Goal: Complete application form: Complete application form

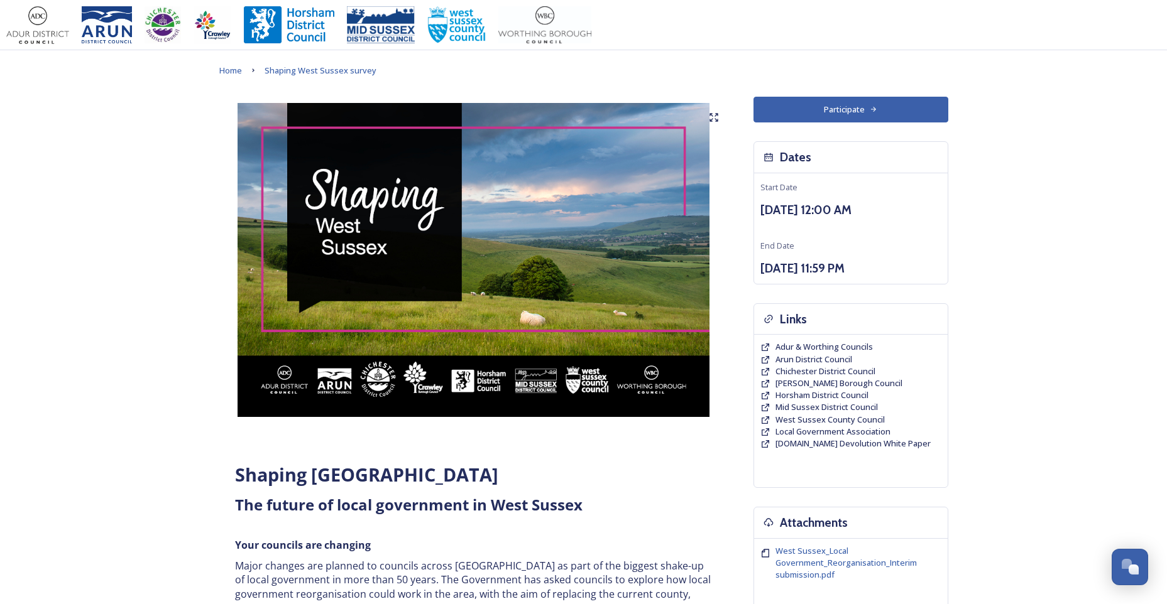
click at [863, 107] on button "Participate" at bounding box center [850, 110] width 195 height 26
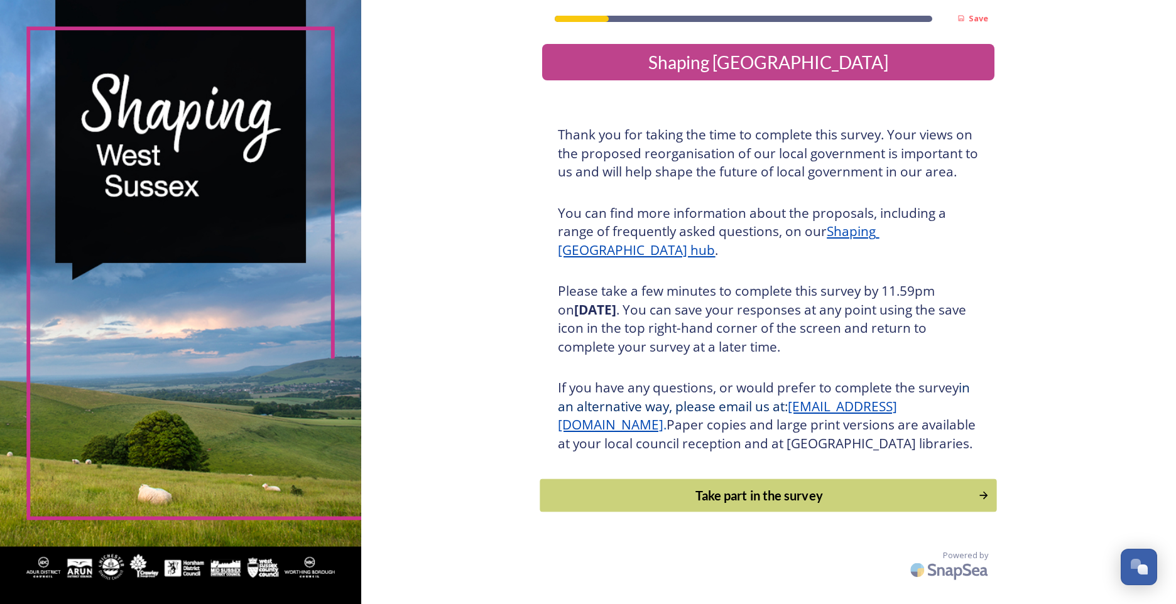
click at [795, 505] on div "Take part in the survey" at bounding box center [759, 495] width 425 height 19
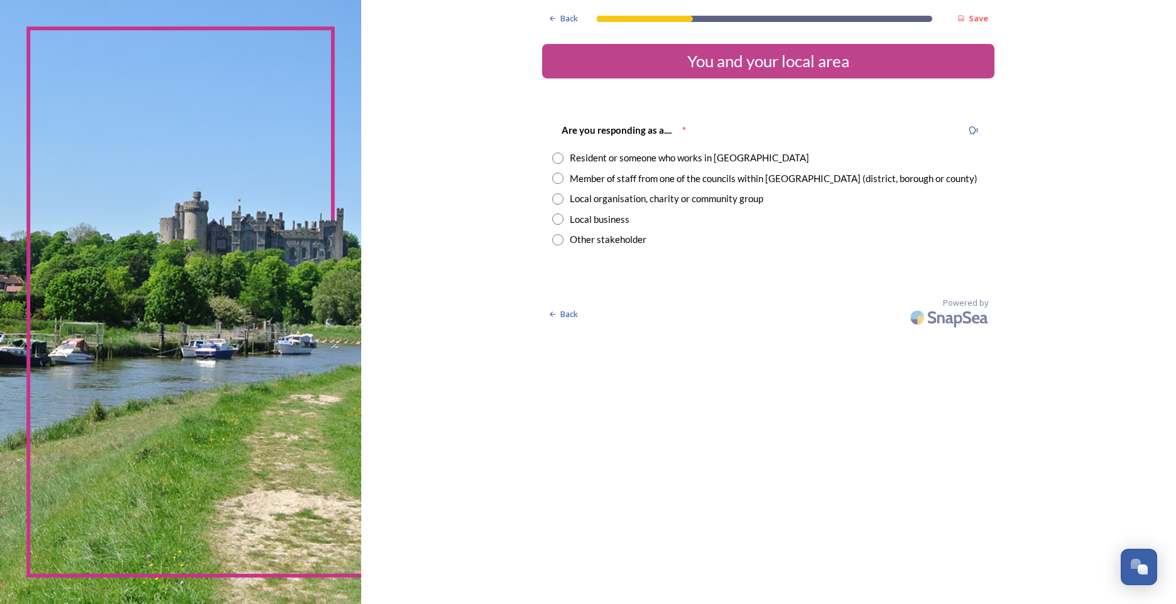
click at [564, 162] on input "radio" at bounding box center [557, 158] width 11 height 11
radio input "true"
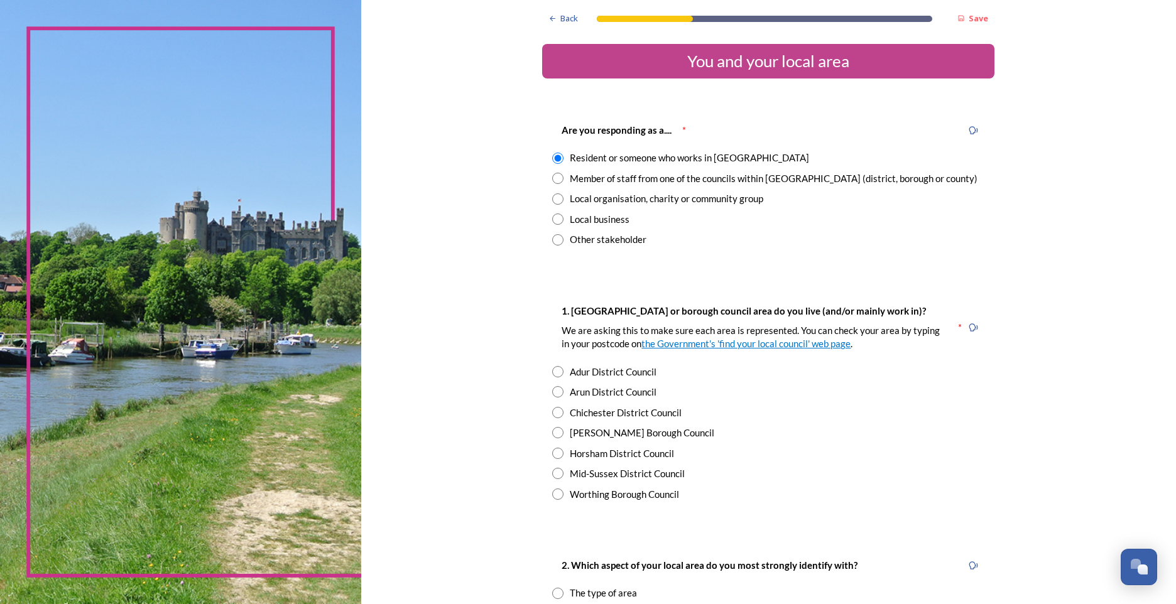
drag, startPoint x: 554, startPoint y: 392, endPoint x: 569, endPoint y: 391, distance: 15.8
click at [554, 392] on input "radio" at bounding box center [557, 391] width 11 height 11
radio input "true"
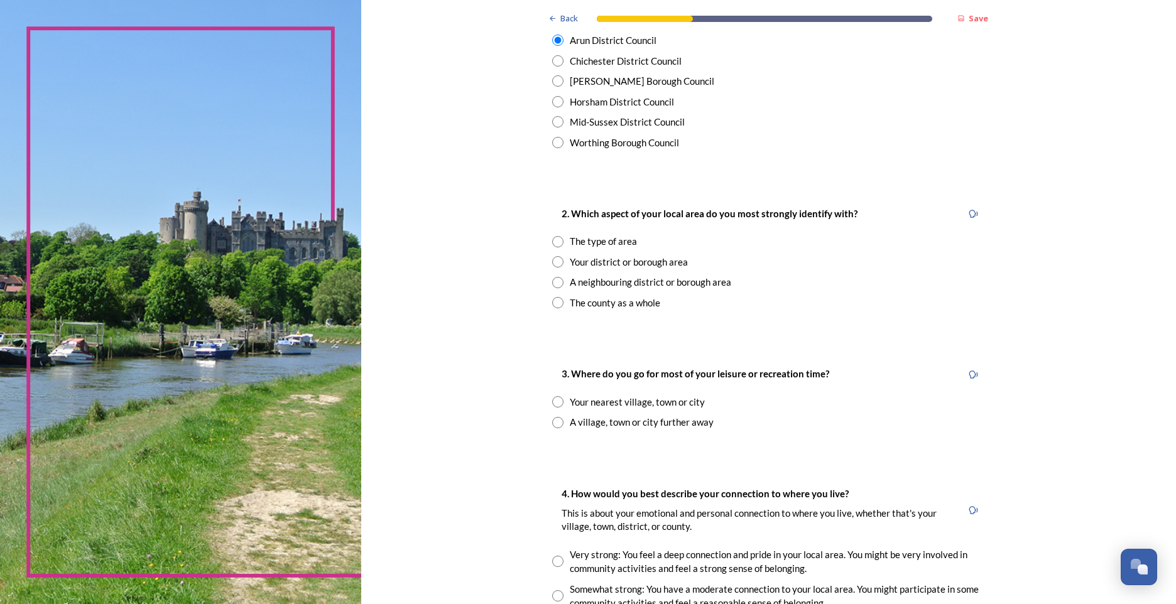
scroll to position [363, 0]
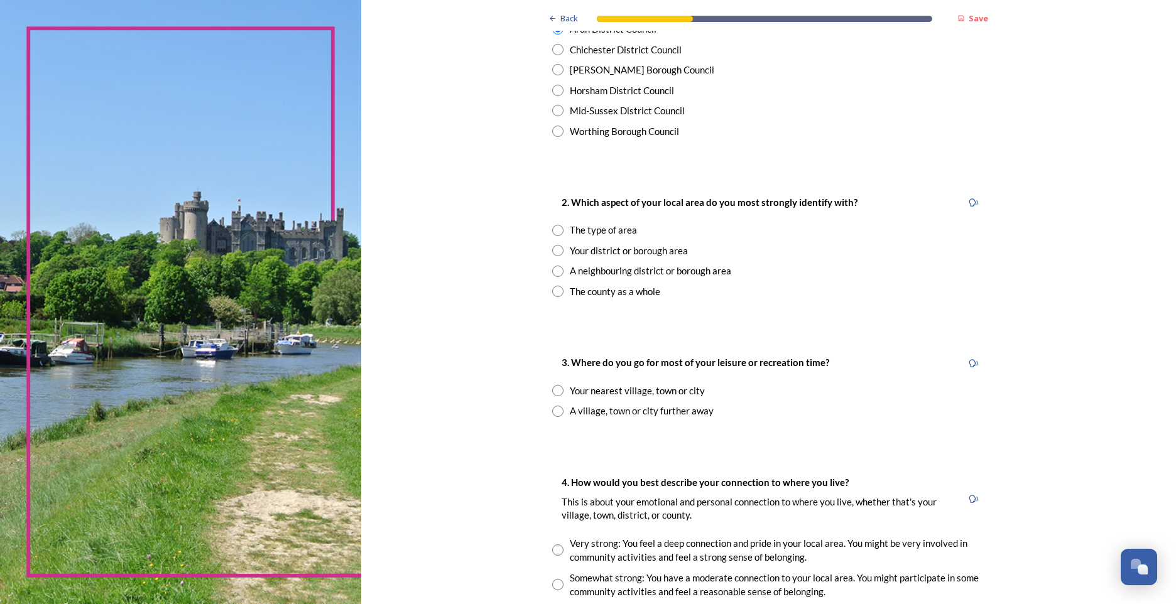
click at [559, 292] on div "The county as a whole" at bounding box center [768, 292] width 432 height 14
radio input "true"
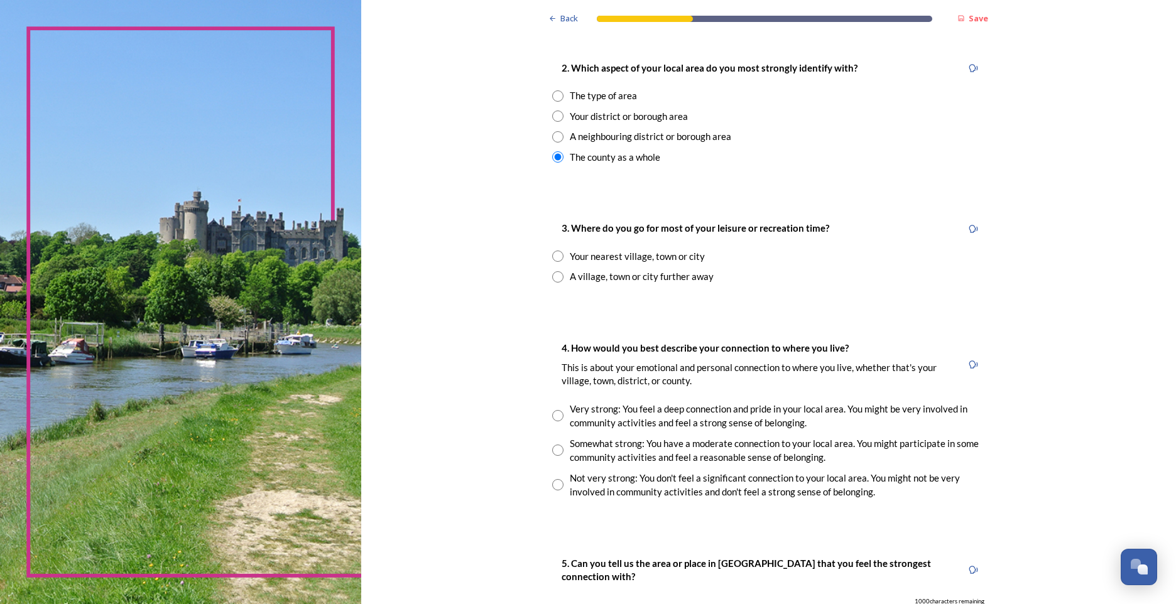
scroll to position [499, 0]
click at [554, 255] on input "radio" at bounding box center [557, 254] width 11 height 11
radio input "true"
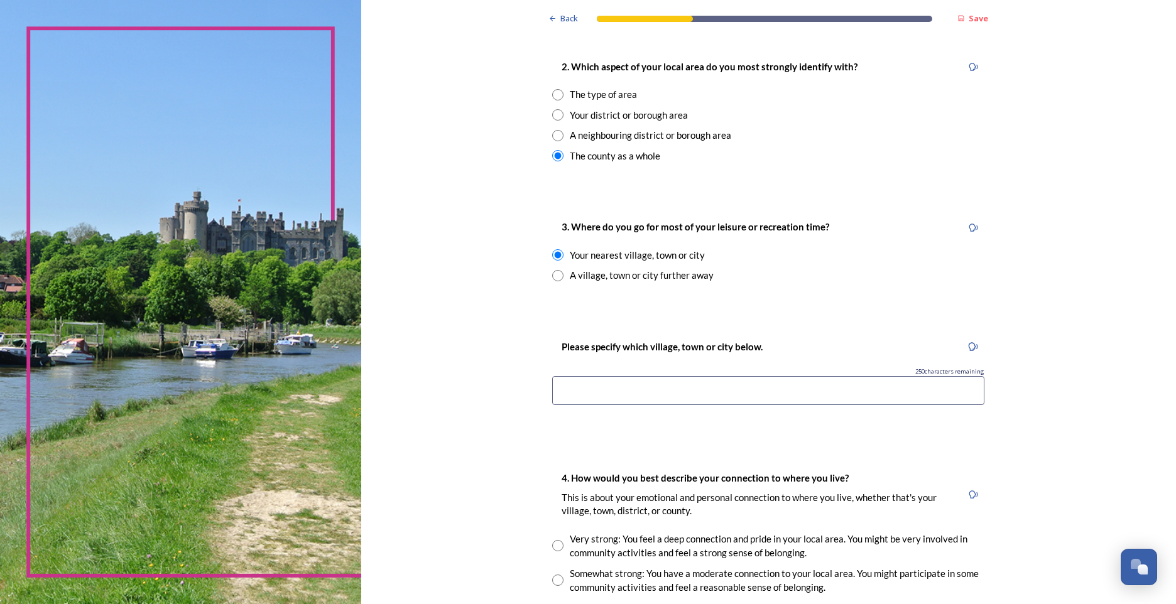
click at [669, 395] on input at bounding box center [768, 390] width 432 height 29
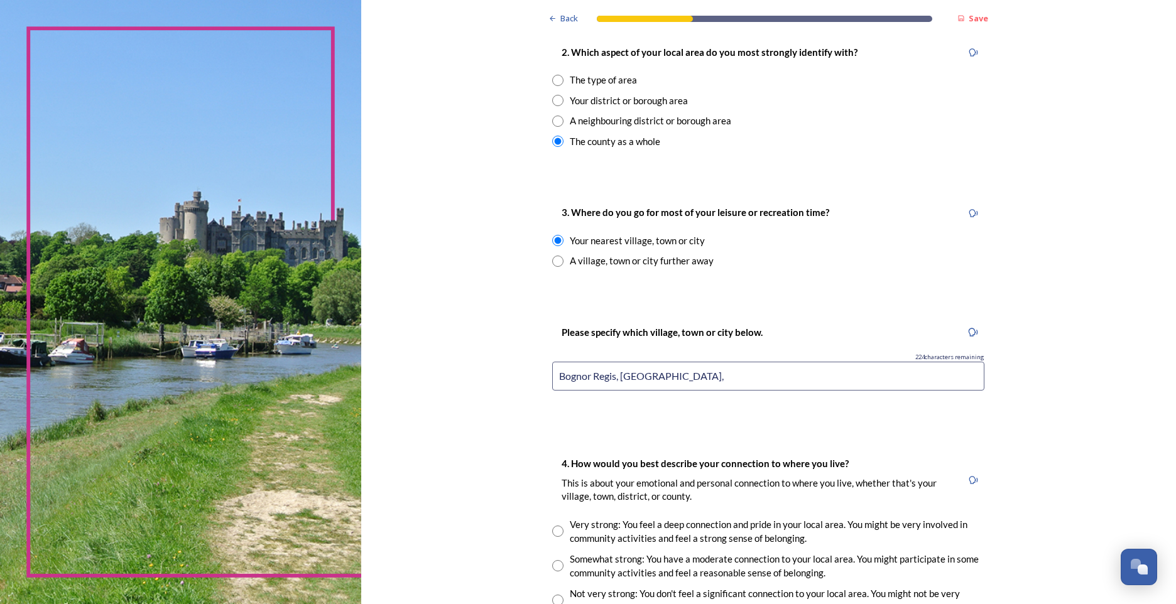
click at [615, 377] on input "Bognor Regis, [GEOGRAPHIC_DATA]," at bounding box center [768, 376] width 432 height 29
click at [680, 376] on input "Bognor Regis & Chichester," at bounding box center [768, 376] width 432 height 29
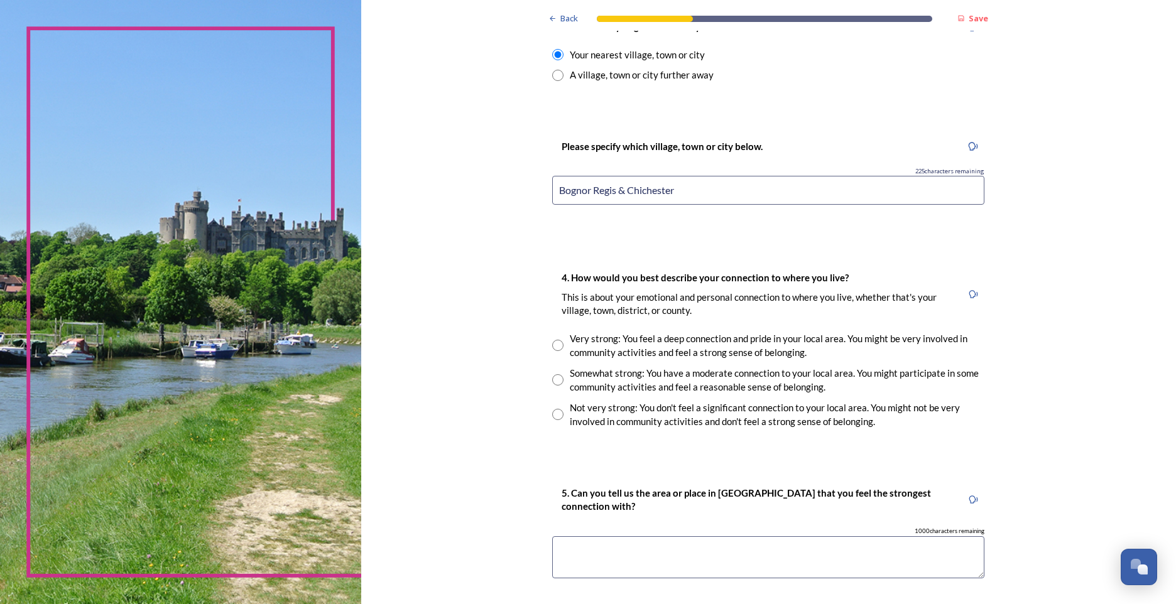
scroll to position [703, 0]
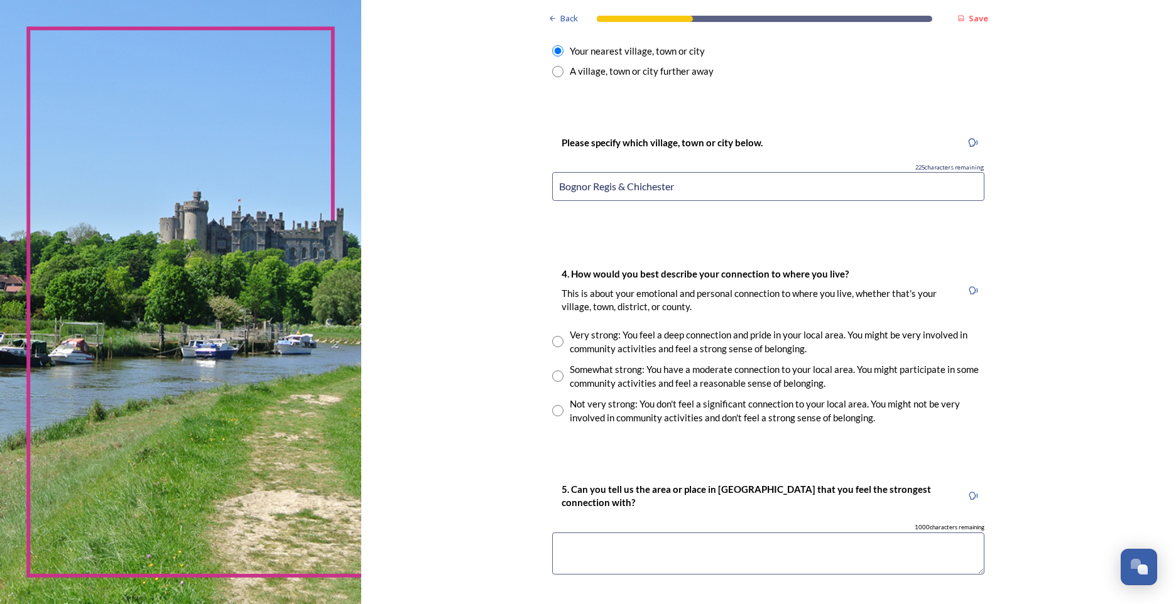
type input "Bognor Regis & Chichester"
click at [553, 375] on input "radio" at bounding box center [557, 376] width 11 height 11
radio input "true"
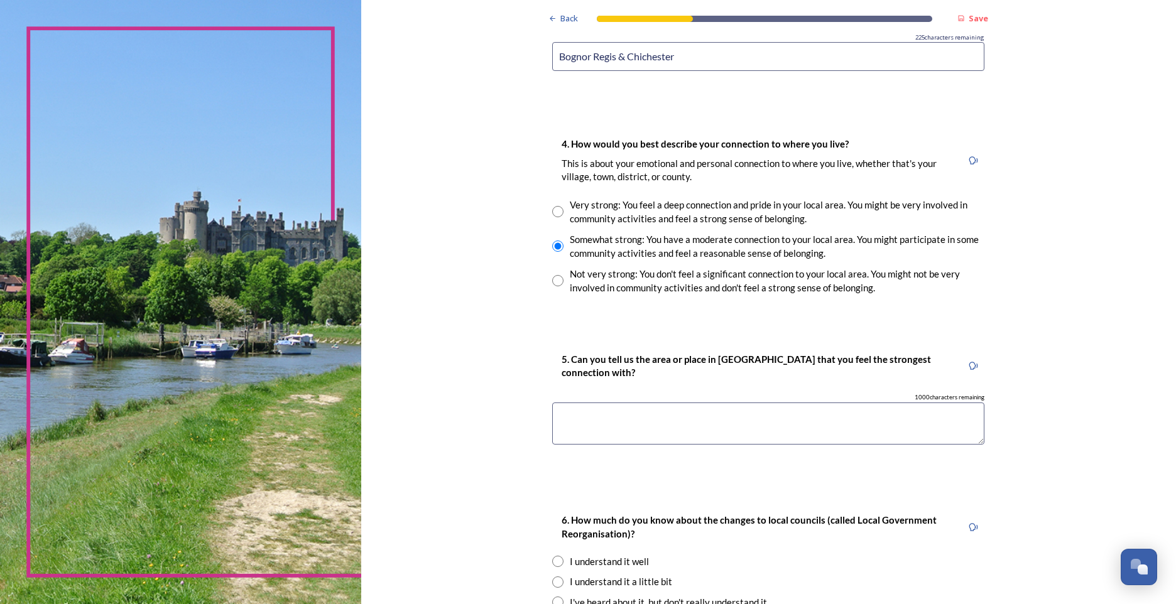
scroll to position [835, 0]
click at [601, 415] on textarea at bounding box center [768, 422] width 432 height 42
type textarea "B"
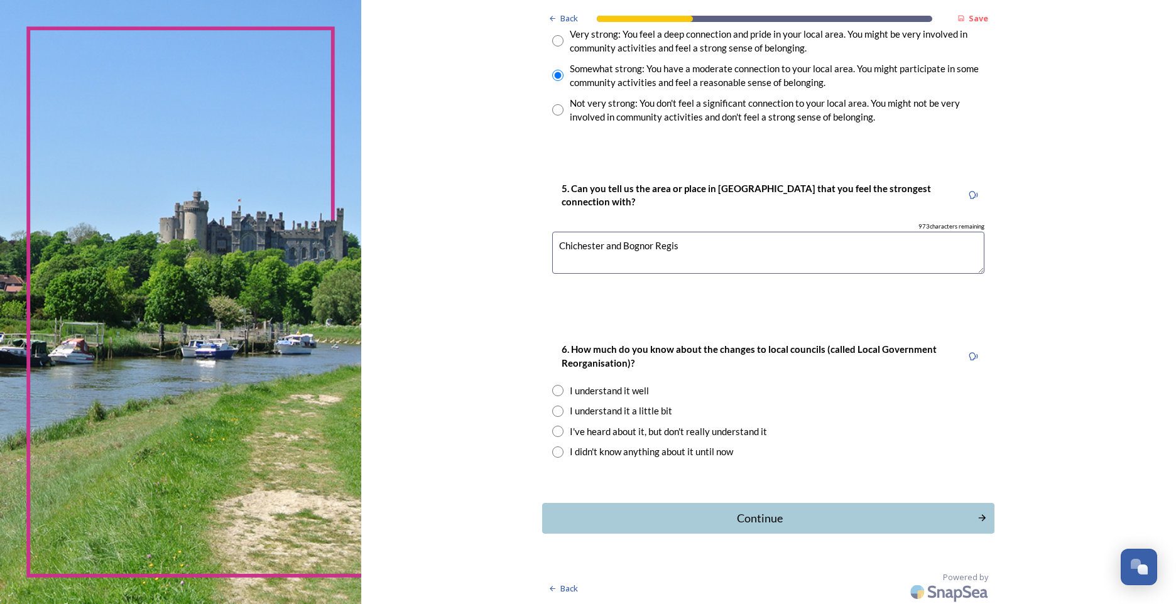
scroll to position [1007, 0]
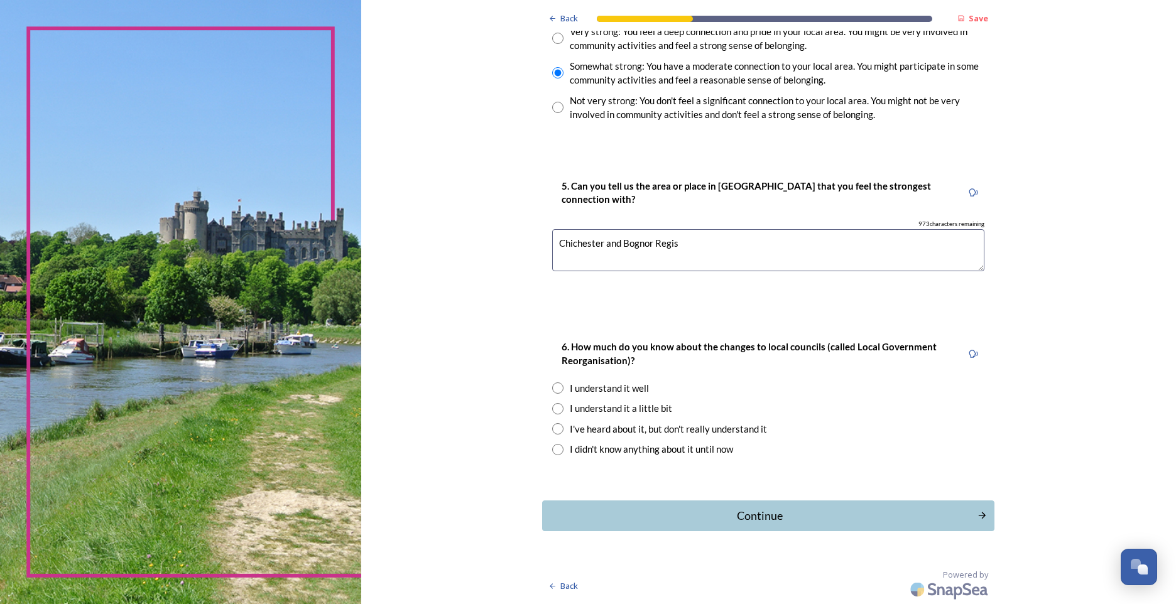
type textarea "Chichester and Bognor Regis"
click at [552, 411] on input "radio" at bounding box center [557, 408] width 11 height 11
radio input "true"
click at [771, 513] on div "Continue" at bounding box center [759, 516] width 425 height 17
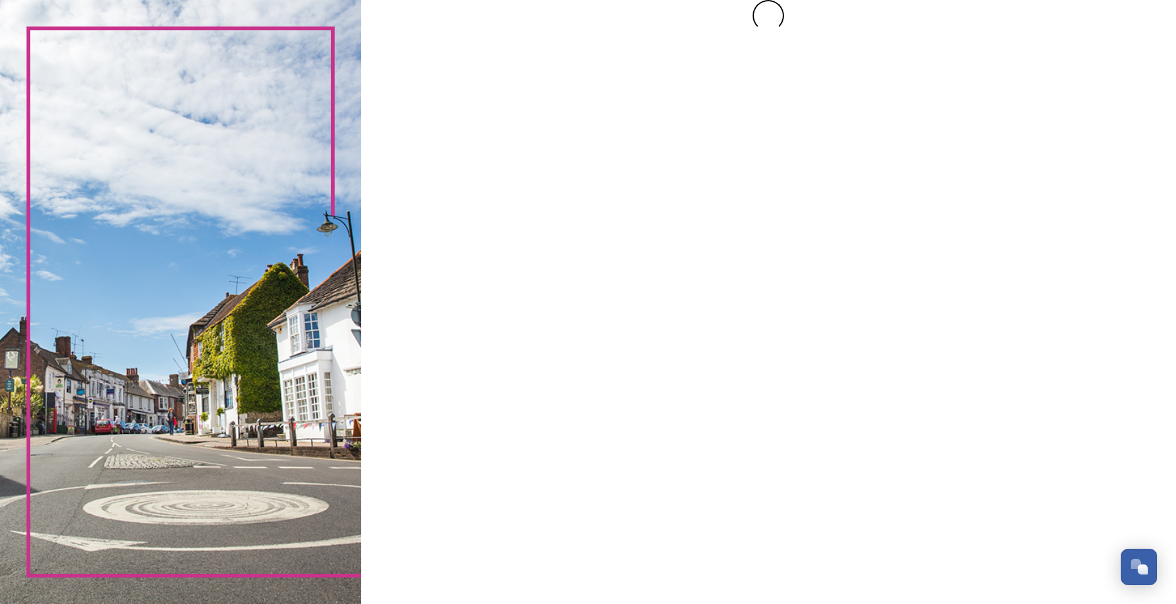
scroll to position [0, 0]
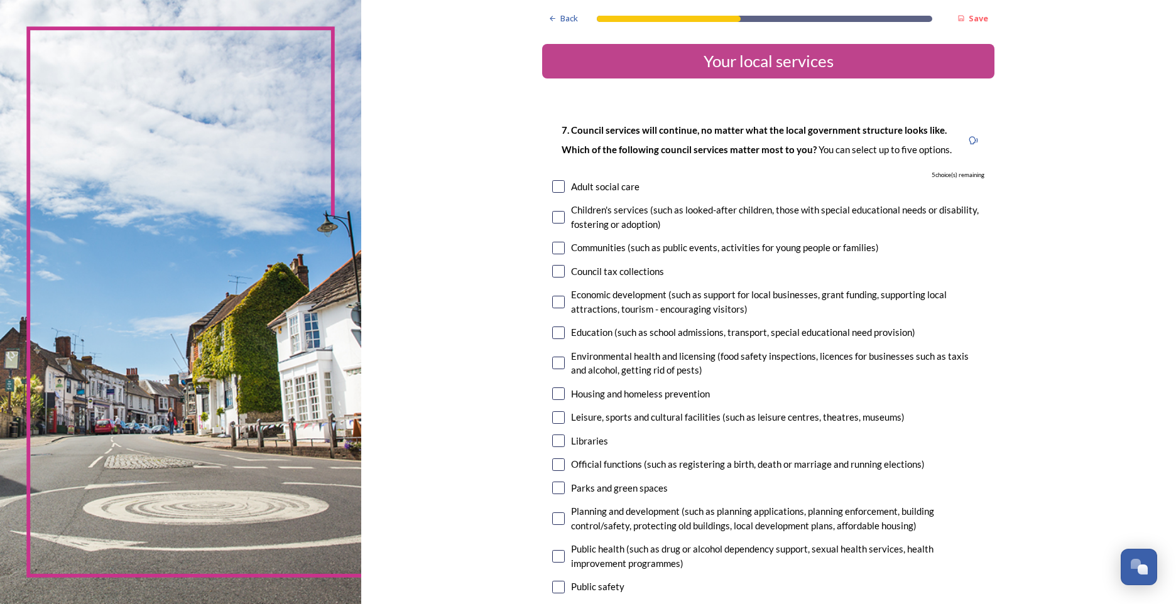
click at [552, 188] on input "checkbox" at bounding box center [558, 186] width 13 height 13
checkbox input "true"
click at [546, 221] on div "7. Council services will continue, no matter what the local government structur…" at bounding box center [768, 407] width 452 height 594
click at [552, 218] on input "checkbox" at bounding box center [558, 217] width 13 height 13
checkbox input "true"
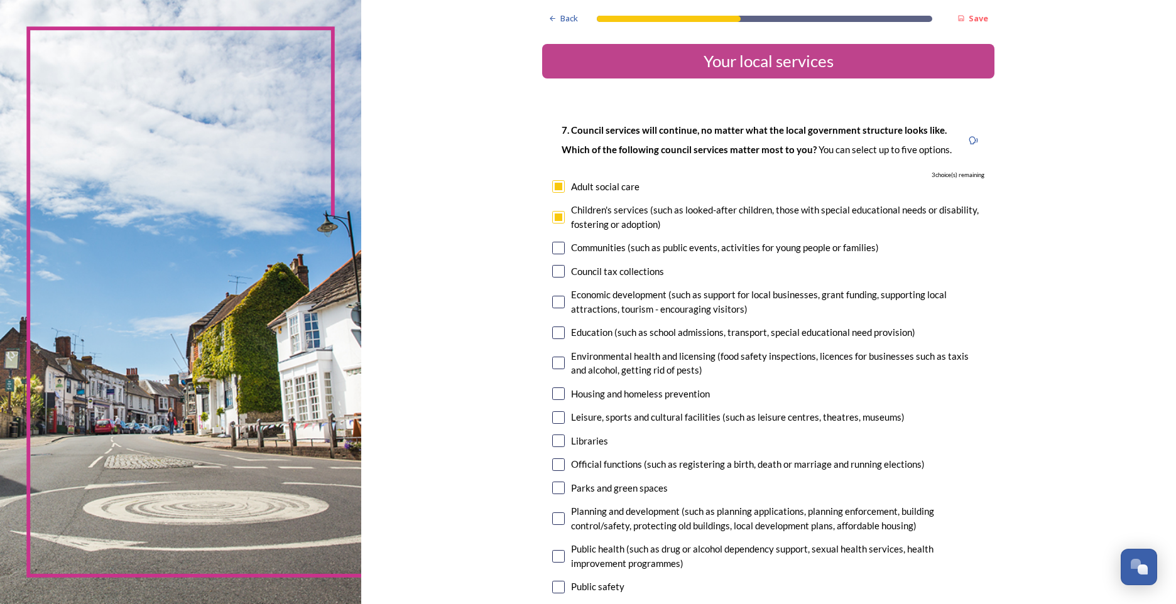
click at [552, 245] on input "checkbox" at bounding box center [558, 248] width 13 height 13
checkbox input "true"
click at [552, 302] on input "checkbox" at bounding box center [558, 302] width 13 height 13
checkbox input "true"
click at [555, 330] on input "checkbox" at bounding box center [558, 333] width 13 height 13
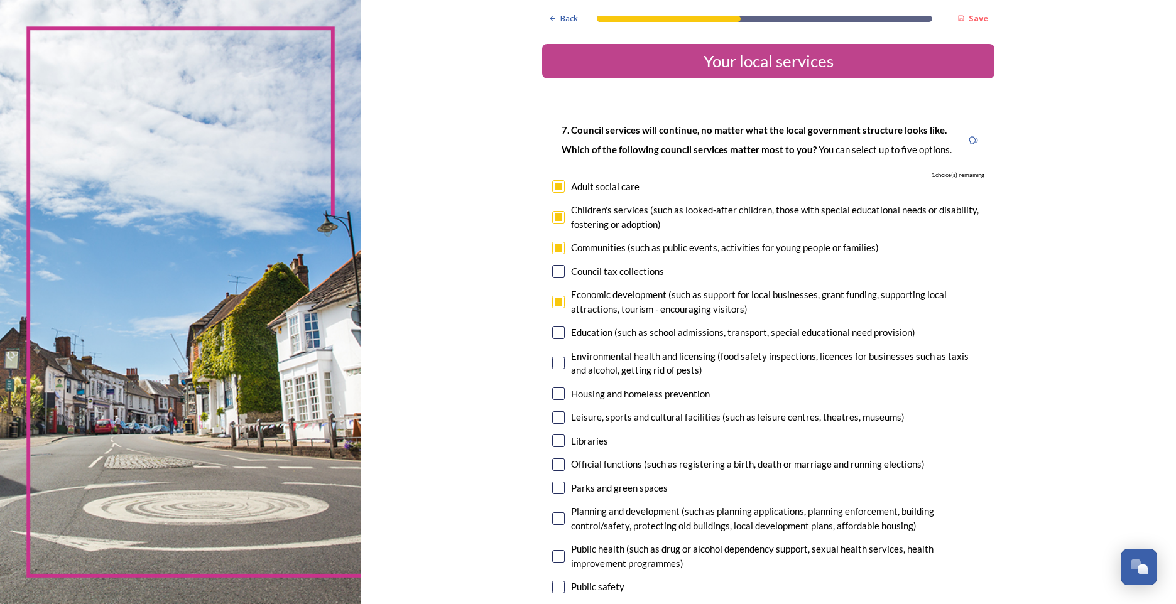
checkbox input "true"
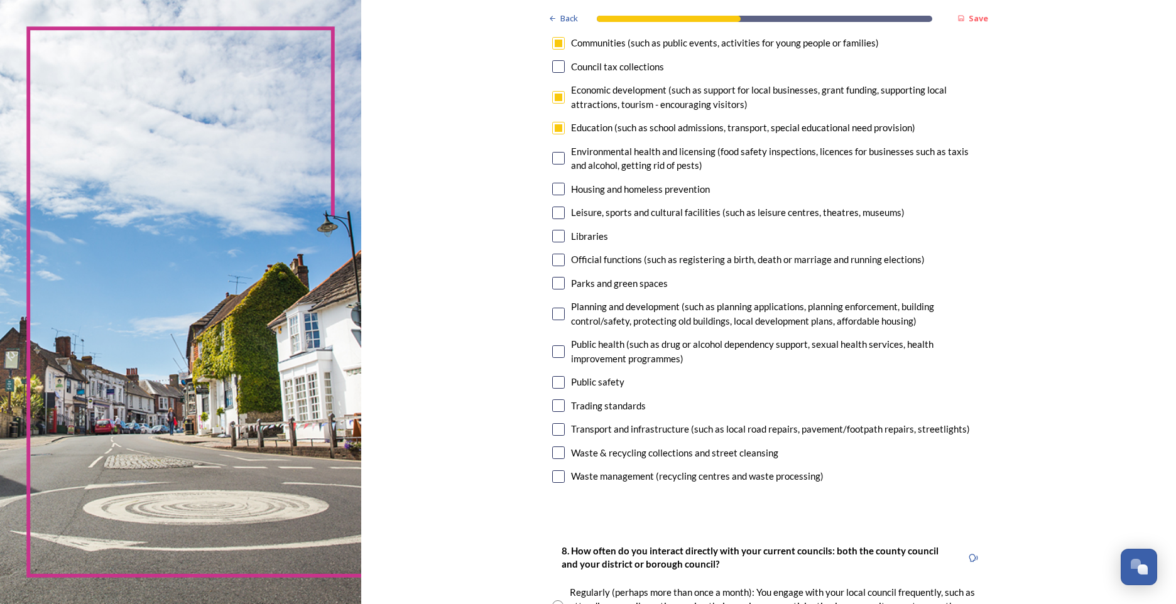
scroll to position [203, 0]
click at [561, 280] on div "Parks and green spaces" at bounding box center [768, 285] width 432 height 14
click at [556, 282] on input "checkbox" at bounding box center [558, 285] width 13 height 13
click at [552, 287] on input "checkbox" at bounding box center [558, 285] width 13 height 13
checkbox input "false"
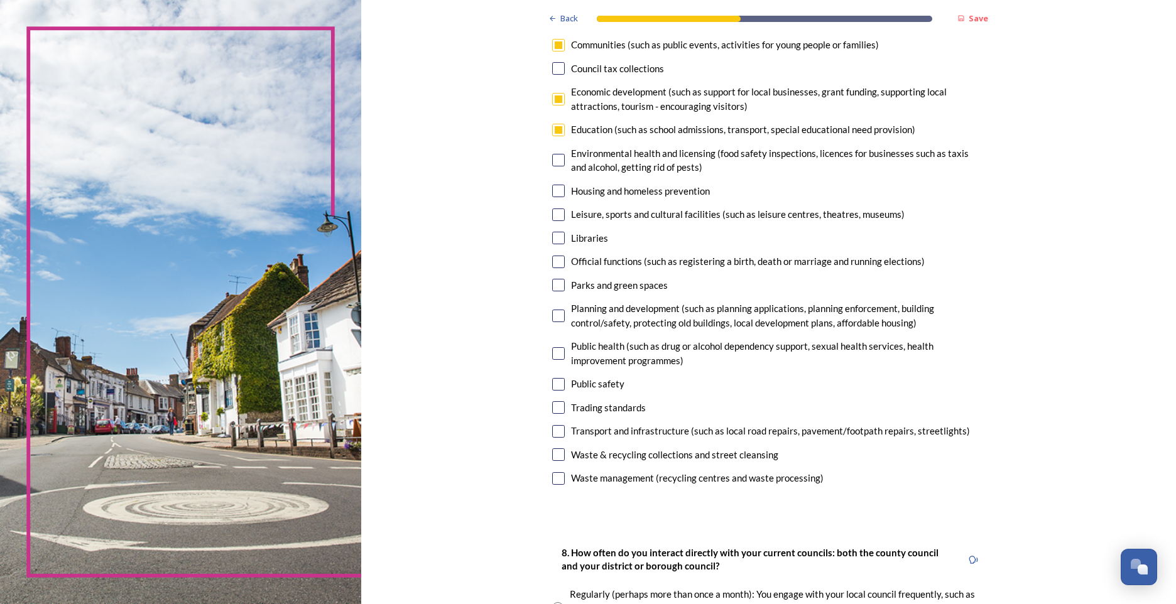
click at [557, 137] on div "7. Council services will continue, no matter what the local government structur…" at bounding box center [768, 204] width 452 height 594
click at [552, 129] on input "checkbox" at bounding box center [558, 130] width 13 height 13
checkbox input "false"
drag, startPoint x: 552, startPoint y: 100, endPoint x: 550, endPoint y: 89, distance: 11.5
click at [552, 90] on div "Economic development (such as support for local businesses, grant funding, supp…" at bounding box center [768, 99] width 432 height 28
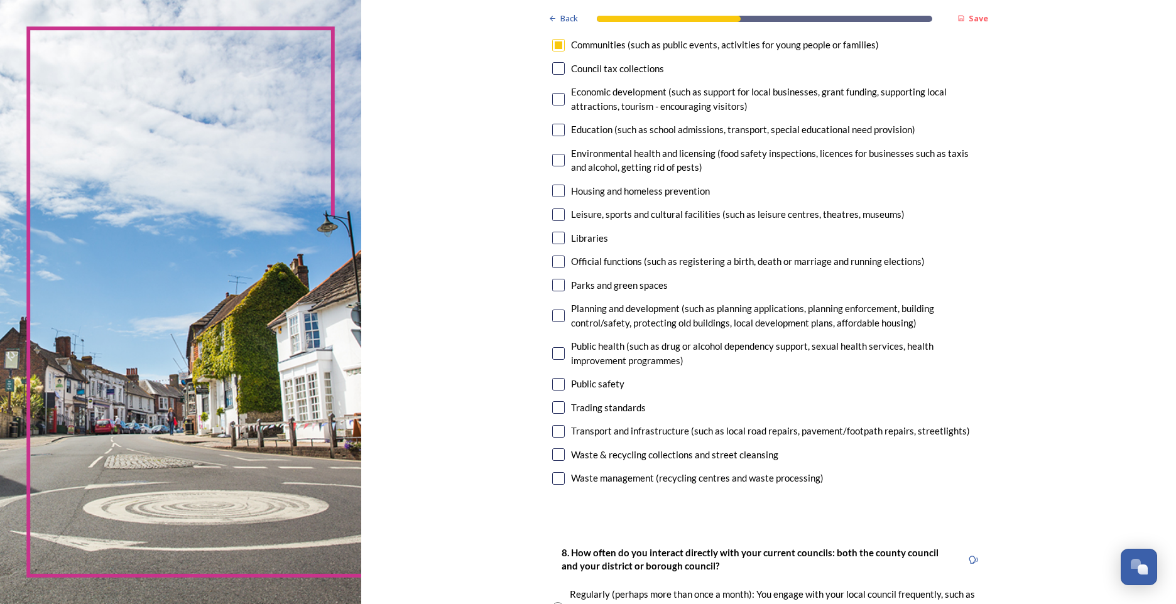
checkbox input "false"
click at [557, 45] on input "checkbox" at bounding box center [558, 45] width 13 height 13
checkbox input "false"
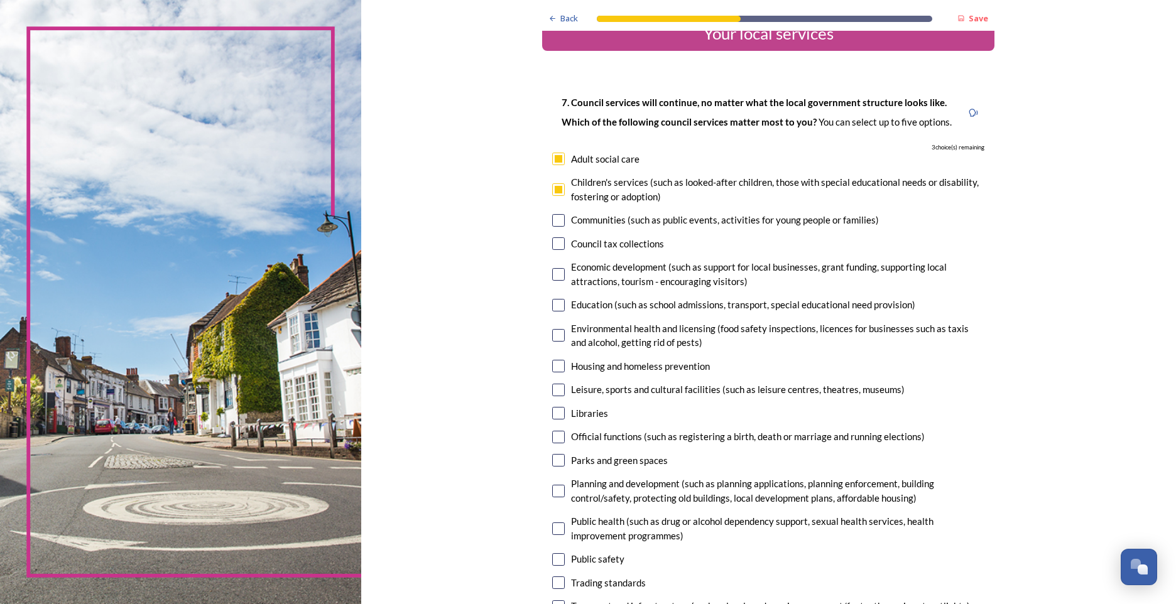
scroll to position [25, 0]
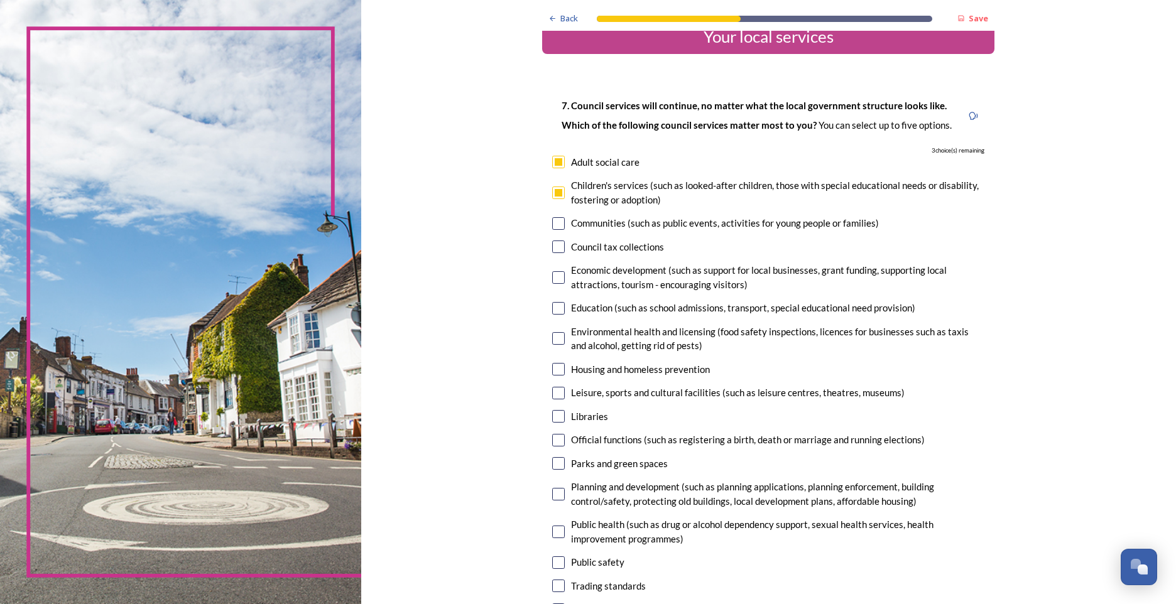
drag, startPoint x: 554, startPoint y: 197, endPoint x: 544, endPoint y: 171, distance: 27.9
click at [554, 197] on input "checkbox" at bounding box center [558, 193] width 13 height 13
checkbox input "false"
click at [554, 159] on input "checkbox" at bounding box center [558, 162] width 13 height 13
checkbox input "false"
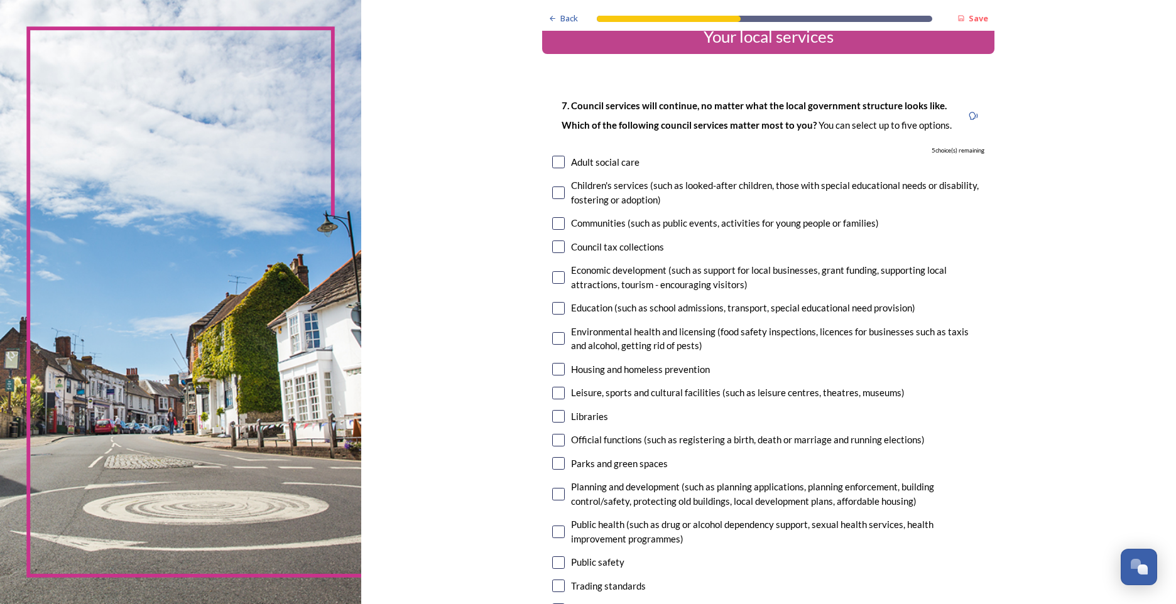
click at [555, 275] on input "checkbox" at bounding box center [558, 277] width 13 height 13
checkbox input "true"
click at [562, 398] on div "Leisure, sports and cultural facilities (such as leisure centres, theatres, mus…" at bounding box center [768, 393] width 432 height 14
checkbox input "true"
click at [552, 417] on input "checkbox" at bounding box center [558, 416] width 13 height 13
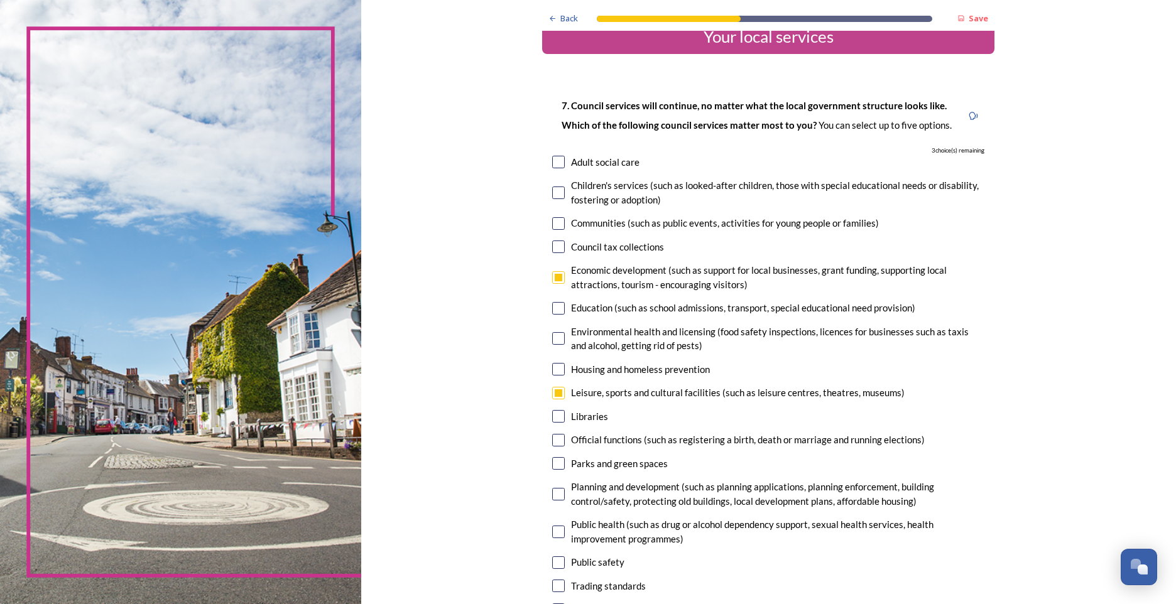
checkbox input "true"
click at [553, 471] on div "Parks and green spaces" at bounding box center [768, 464] width 432 height 14
checkbox input "true"
click at [554, 209] on div "7. Council services will continue, no matter what the local government structur…" at bounding box center [768, 382] width 452 height 594
click at [554, 197] on input "checkbox" at bounding box center [558, 193] width 13 height 13
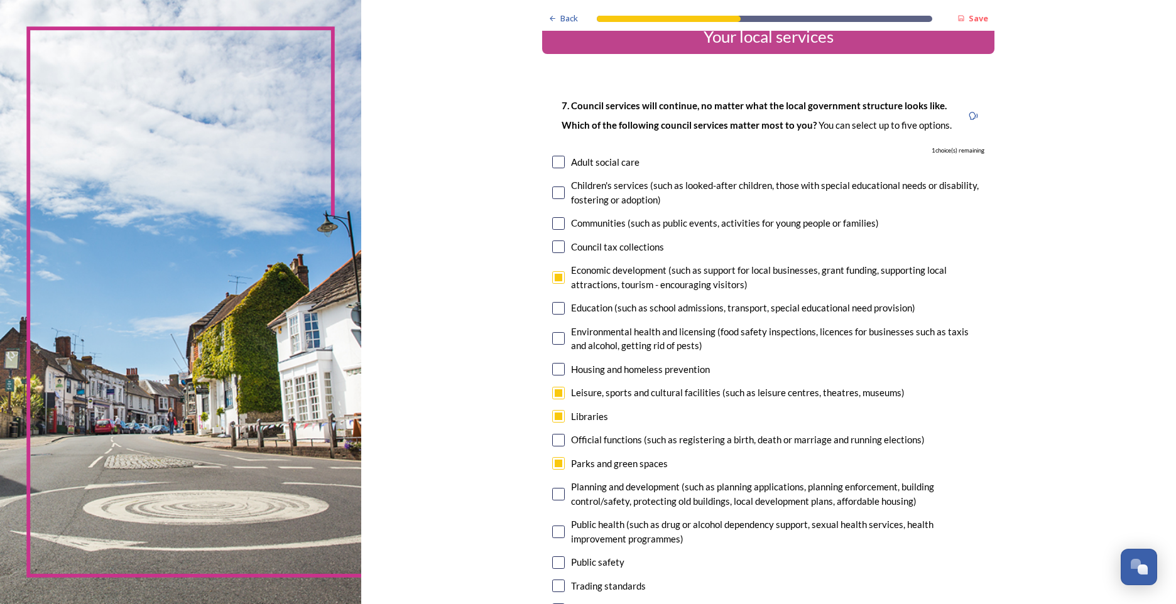
checkbox input "true"
click at [558, 161] on input "checkbox" at bounding box center [558, 162] width 13 height 13
checkbox input "false"
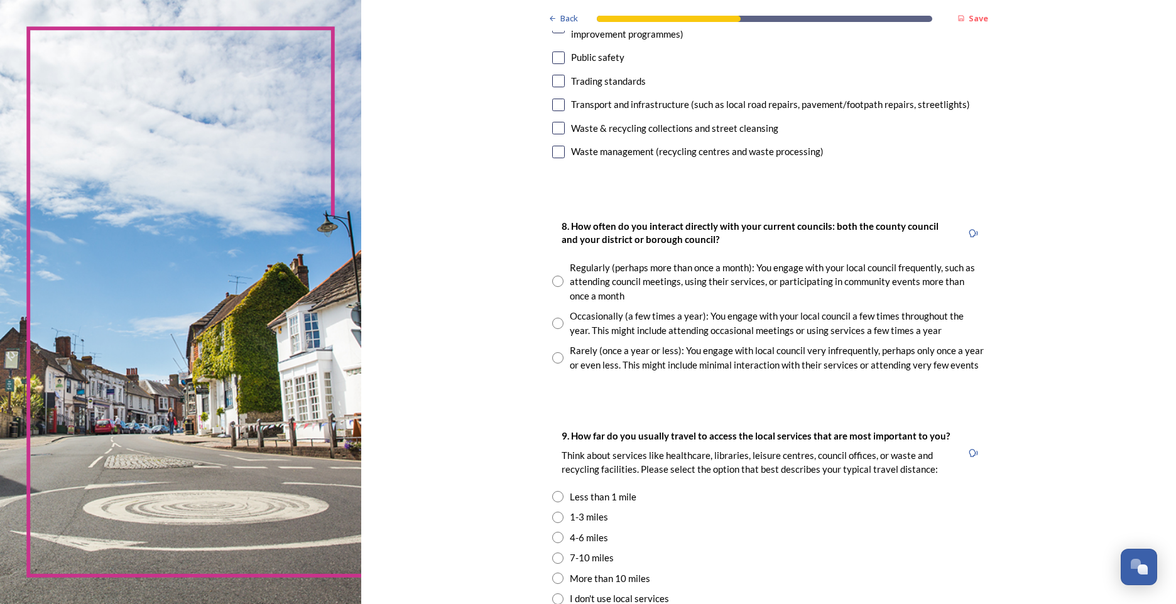
scroll to position [535, 0]
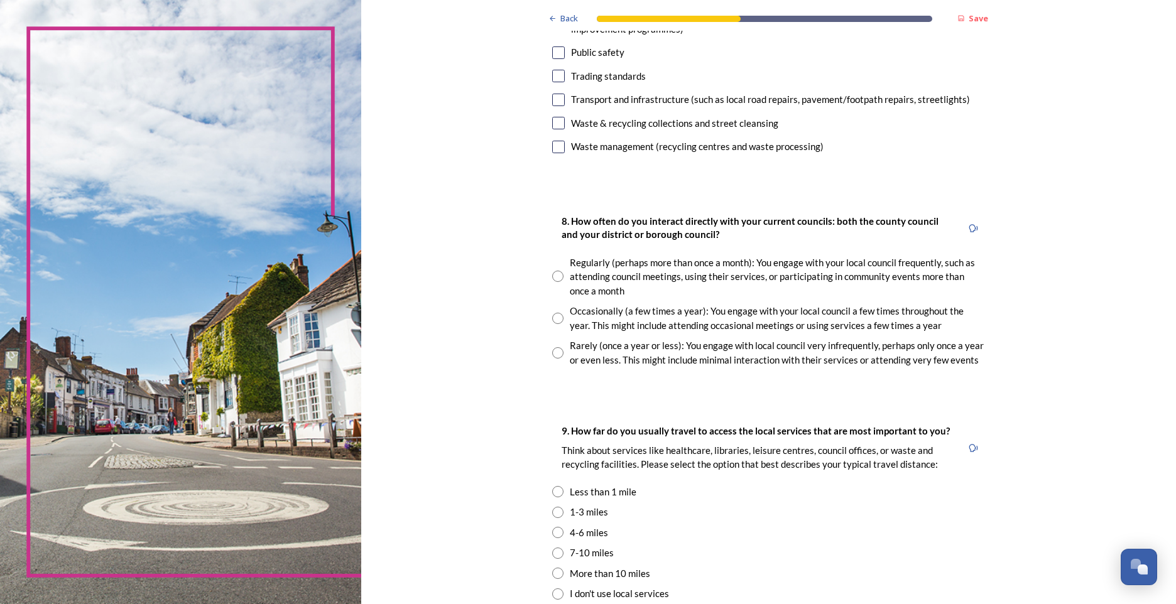
click at [557, 355] on input "radio" at bounding box center [557, 352] width 11 height 11
radio input "true"
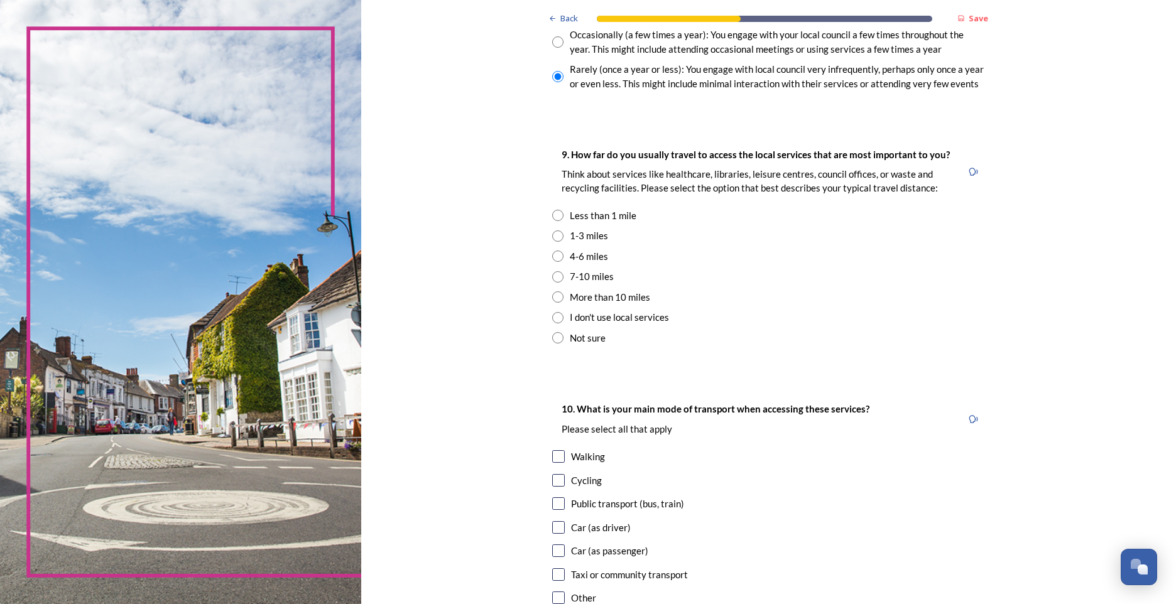
scroll to position [816, 0]
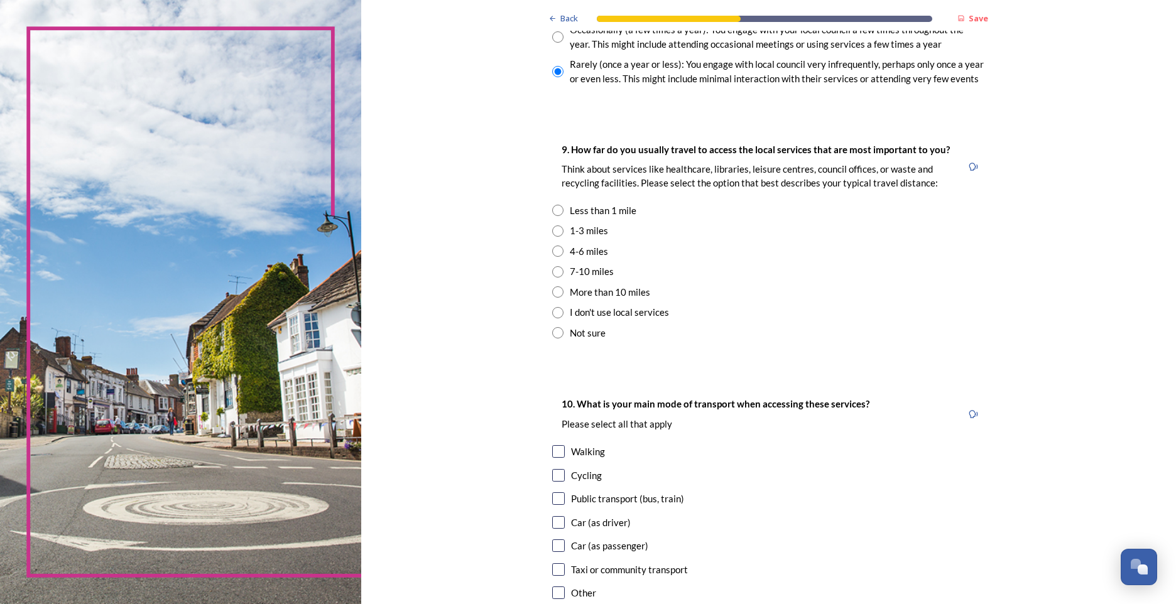
click at [554, 254] on input "radio" at bounding box center [557, 251] width 11 height 11
radio input "true"
click at [555, 271] on input "radio" at bounding box center [557, 271] width 11 height 11
radio input "true"
click at [553, 251] on input "radio" at bounding box center [557, 251] width 11 height 11
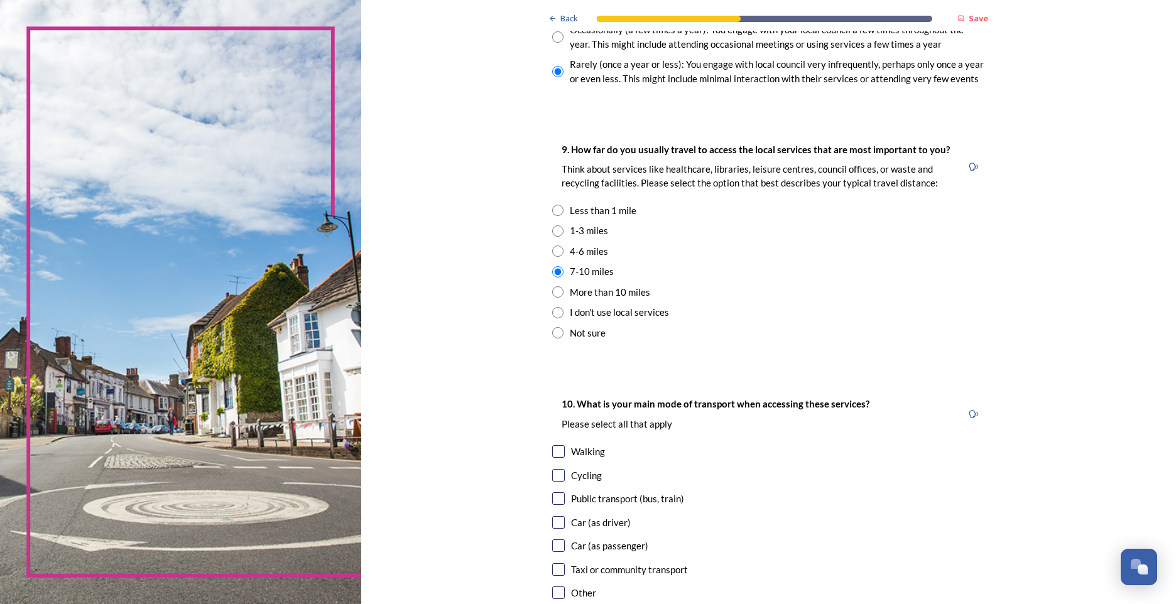
radio input "true"
click at [553, 232] on input "radio" at bounding box center [557, 231] width 11 height 11
radio input "true"
click at [552, 211] on input "radio" at bounding box center [557, 210] width 11 height 11
radio input "true"
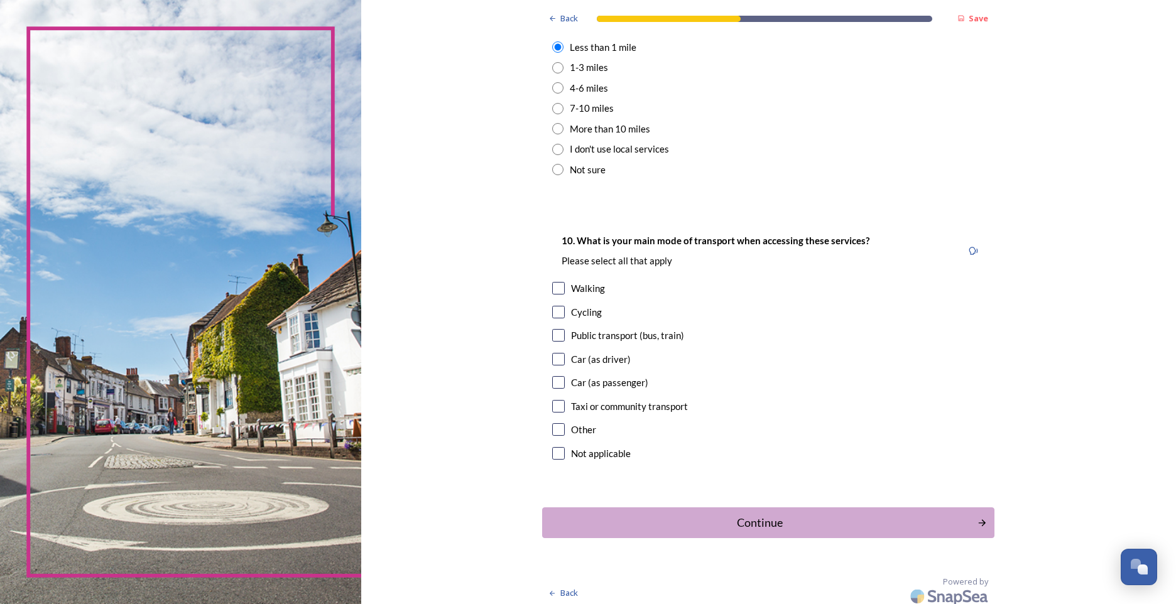
scroll to position [986, 0]
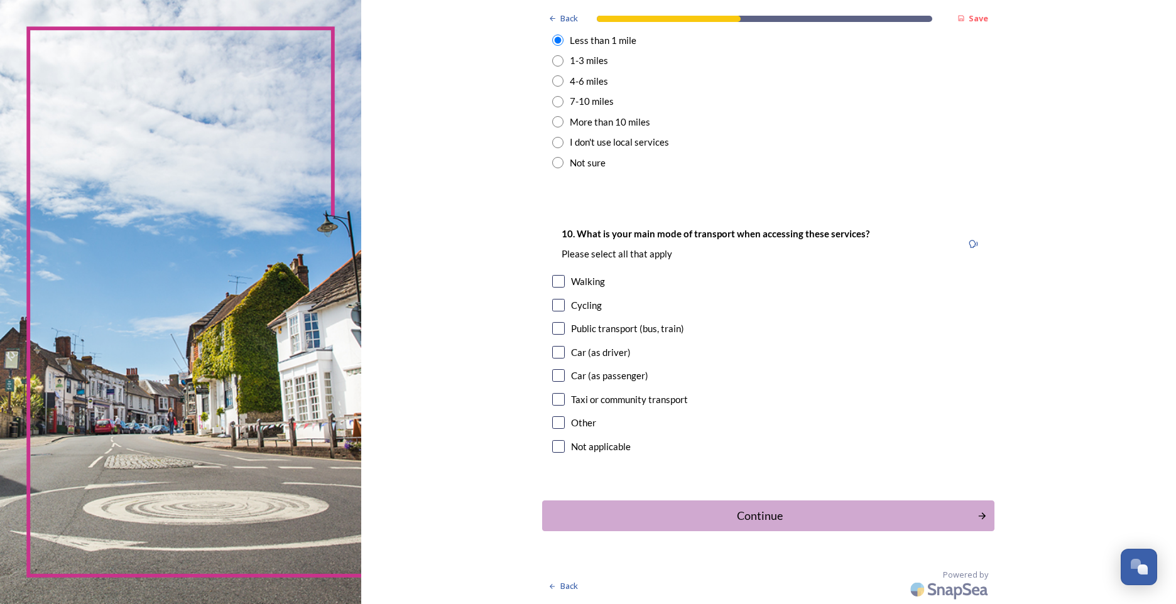
click at [562, 281] on div "Walking" at bounding box center [768, 282] width 432 height 14
checkbox input "true"
click at [552, 348] on input "checkbox" at bounding box center [558, 352] width 13 height 13
checkbox input "true"
click at [703, 516] on div "Continue" at bounding box center [759, 516] width 425 height 17
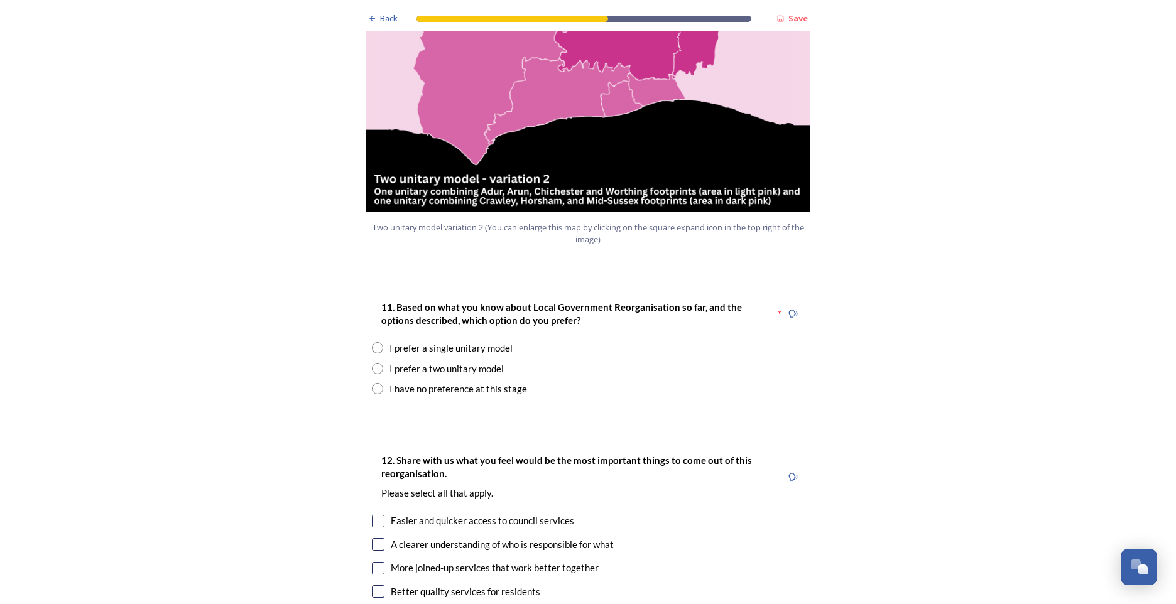
scroll to position [1472, 0]
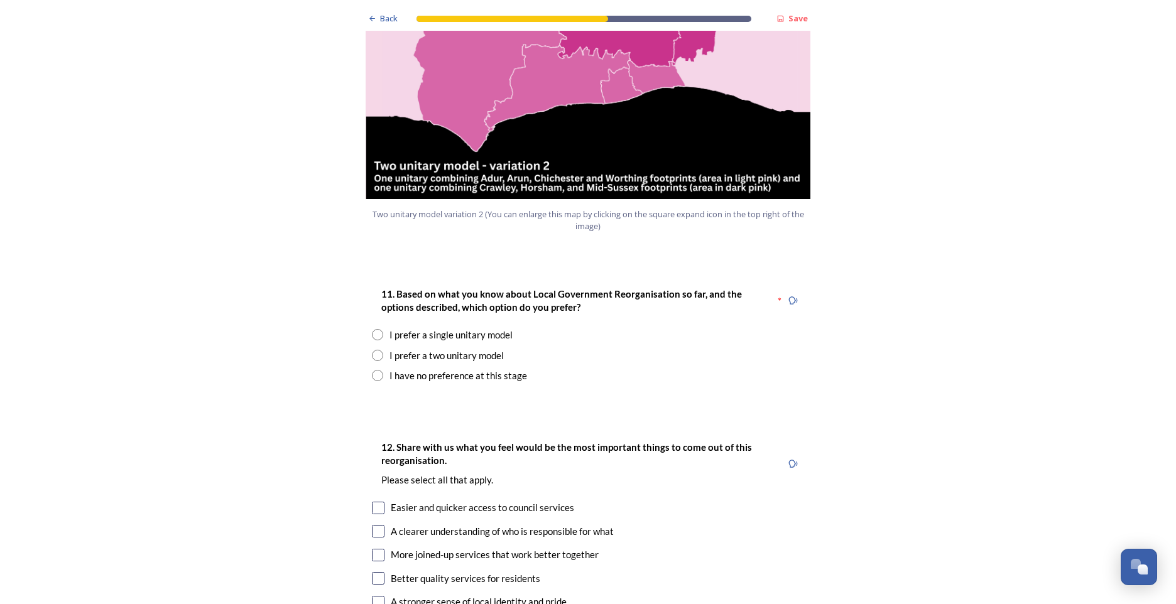
click at [372, 370] on input "radio" at bounding box center [377, 375] width 11 height 11
radio input "true"
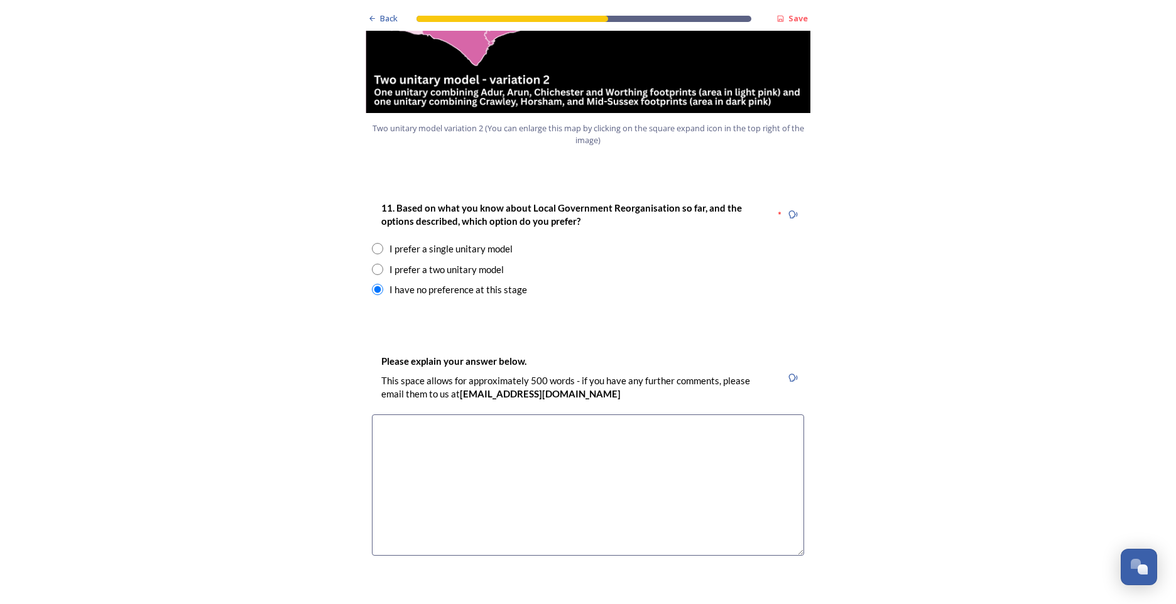
scroll to position [1576, 0]
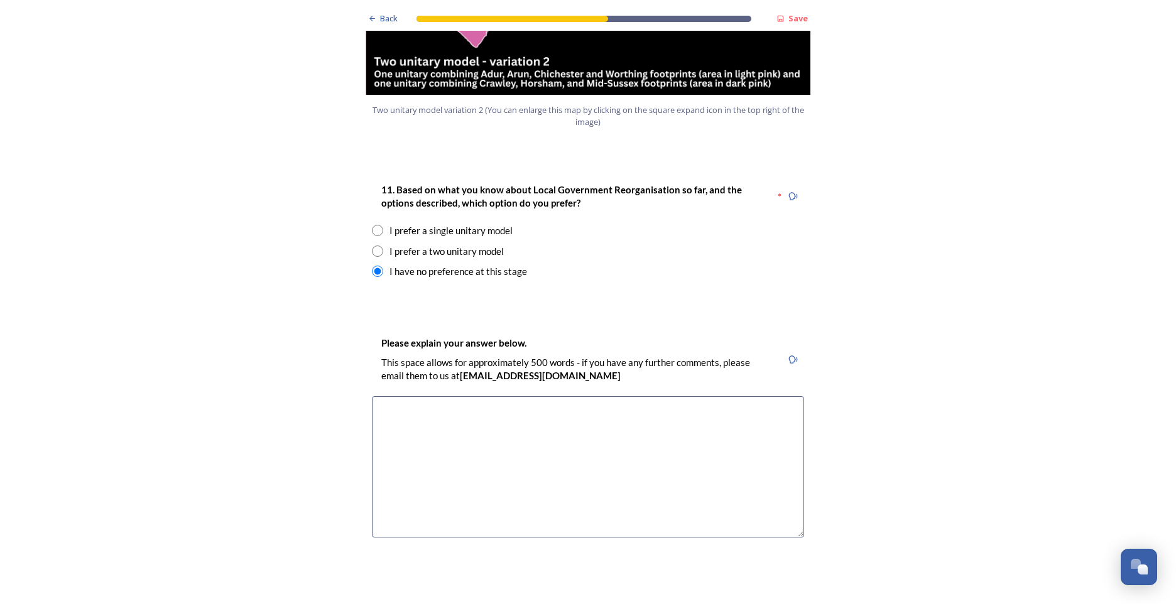
click at [372, 225] on input "radio" at bounding box center [377, 230] width 11 height 11
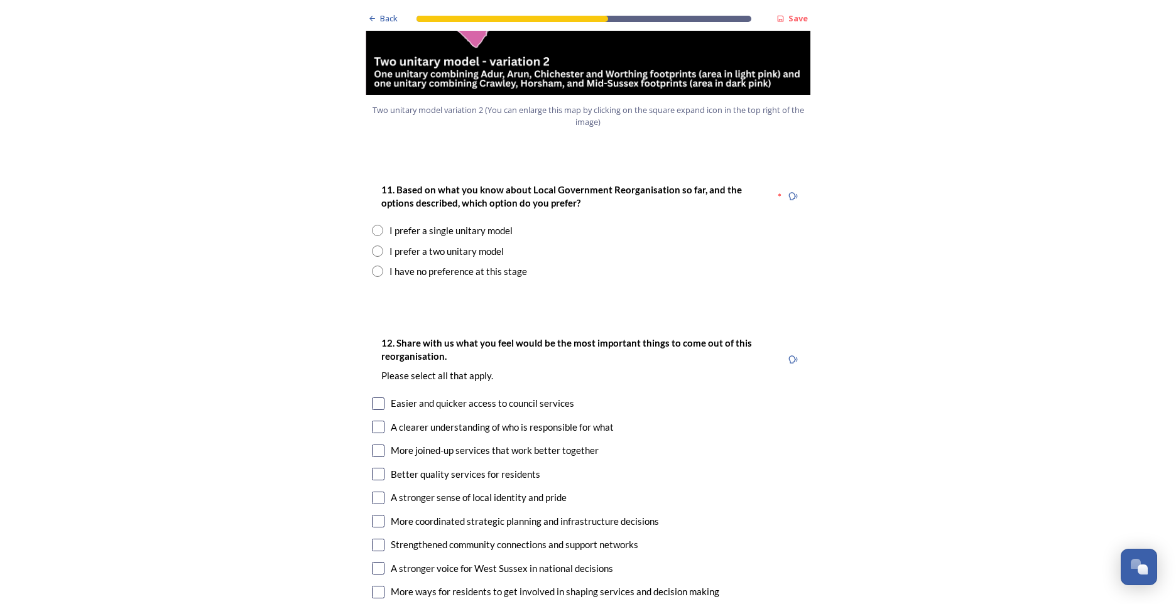
click at [372, 225] on input "radio" at bounding box center [377, 230] width 11 height 11
radio input "true"
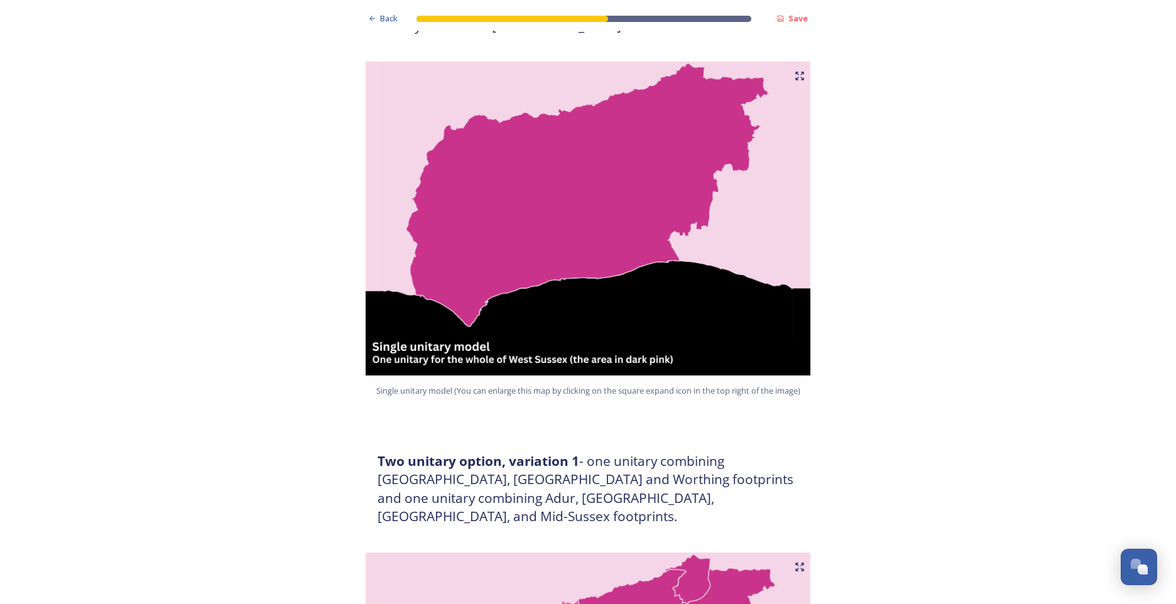
scroll to position [0, 0]
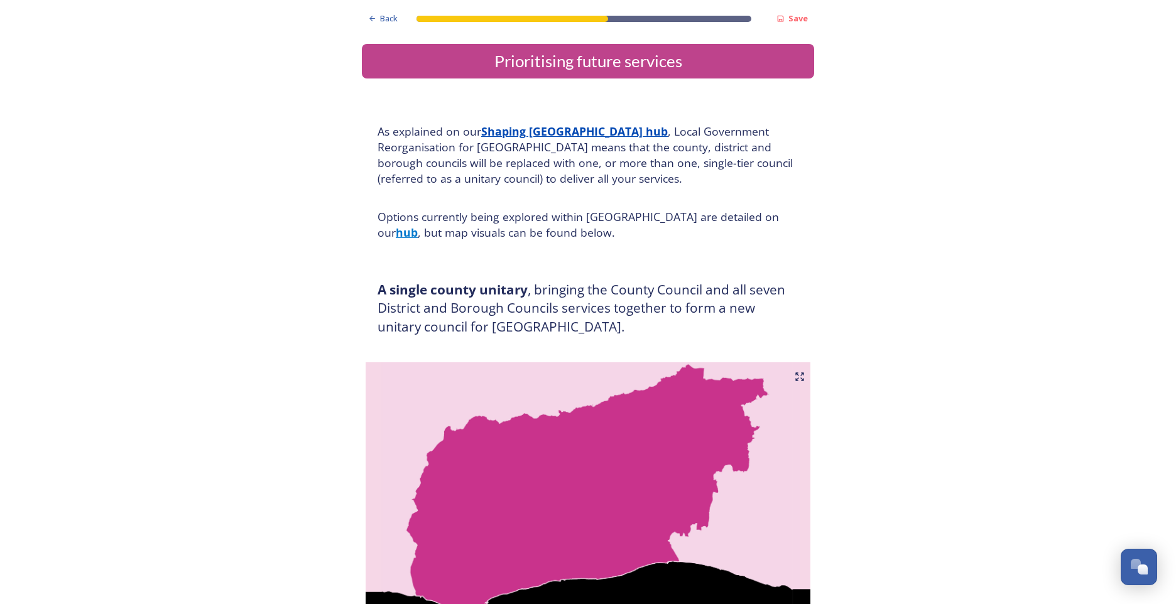
click at [574, 131] on u "Shaping [GEOGRAPHIC_DATA] hub" at bounding box center [574, 131] width 187 height 15
